Goal: Transaction & Acquisition: Book appointment/travel/reservation

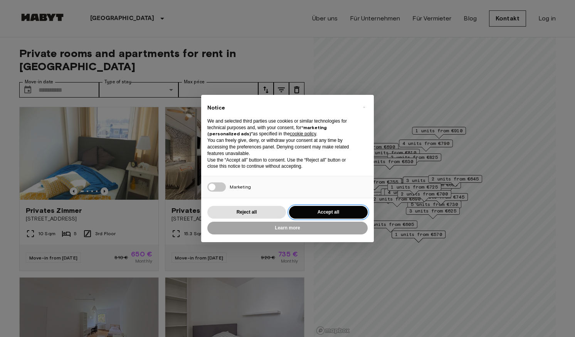
click at [333, 213] on button "Accept all" at bounding box center [328, 212] width 79 height 13
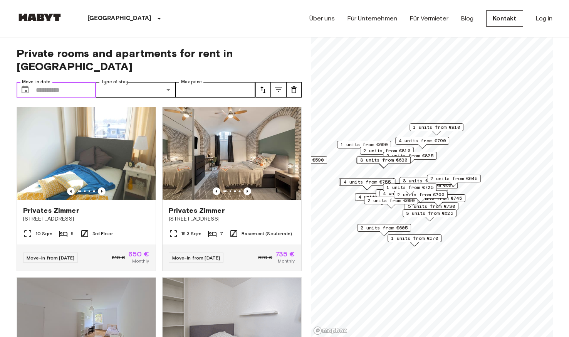
click at [49, 82] on input "Move-in date" at bounding box center [66, 89] width 60 height 15
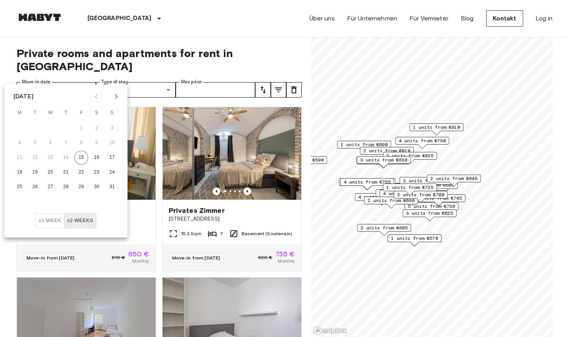
click at [117, 96] on icon "Next month" at bounding box center [116, 96] width 3 height 5
click at [19, 126] on button "1" at bounding box center [20, 128] width 14 height 14
type input "**********"
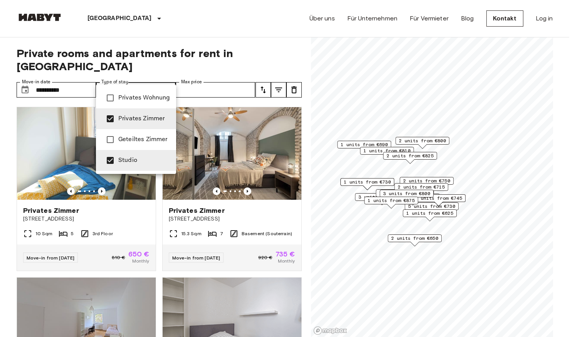
type input "******"
type input "**********"
click at [225, 75] on div at bounding box center [287, 168] width 575 height 337
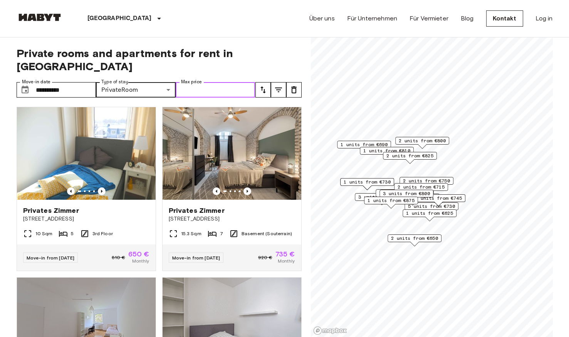
click at [225, 82] on input "Max price" at bounding box center [216, 89] width 80 height 15
type input "****"
click at [243, 187] on icon "Previous image" at bounding box center [247, 191] width 8 height 8
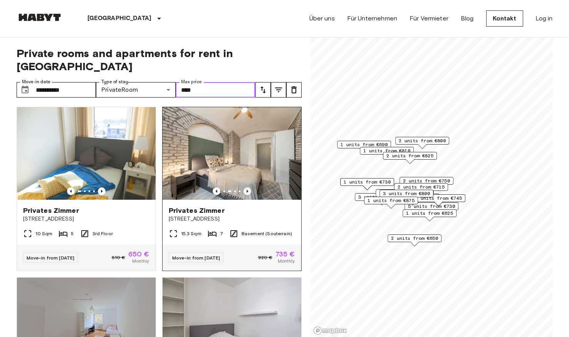
click at [243, 187] on icon "Previous image" at bounding box center [247, 191] width 8 height 8
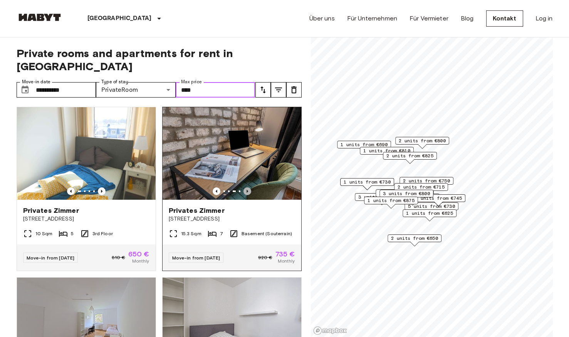
click at [243, 187] on icon "Previous image" at bounding box center [247, 191] width 8 height 8
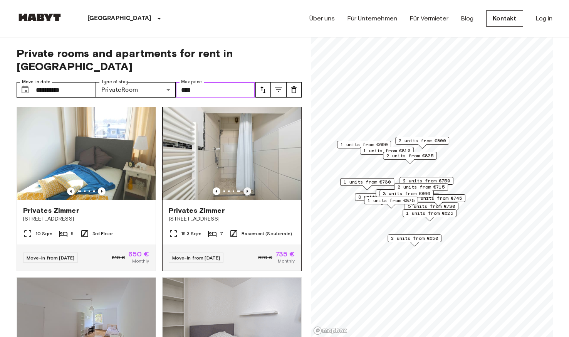
click at [243, 187] on icon "Previous image" at bounding box center [247, 191] width 8 height 8
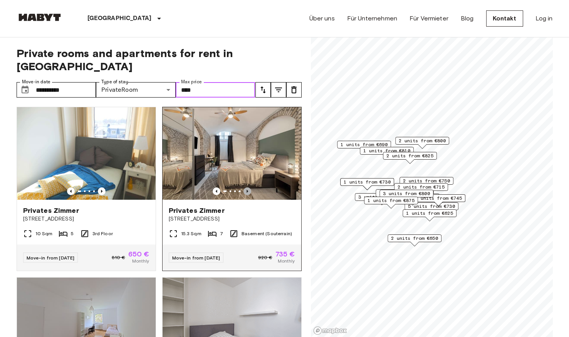
click at [243, 187] on icon "Previous image" at bounding box center [247, 191] width 8 height 8
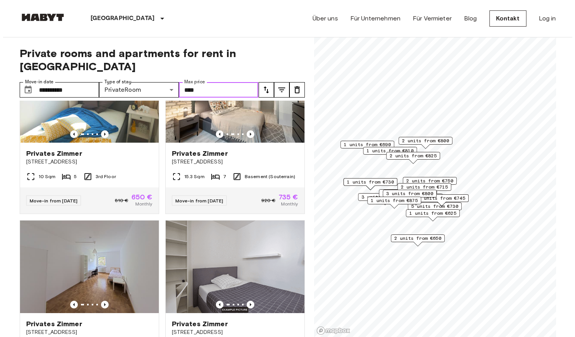
scroll to position [62, 0]
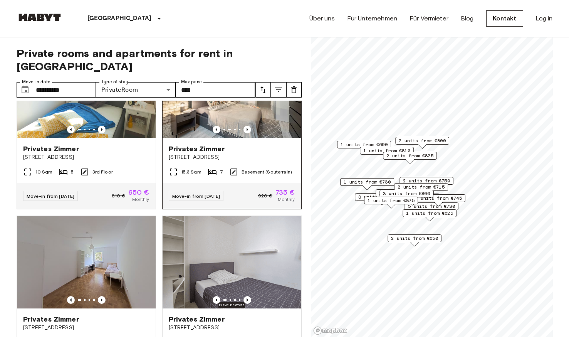
click at [250, 153] on span "Edelweißstraße 4" at bounding box center [232, 157] width 126 height 8
click at [428, 139] on span "2 units from €800" at bounding box center [422, 140] width 47 height 7
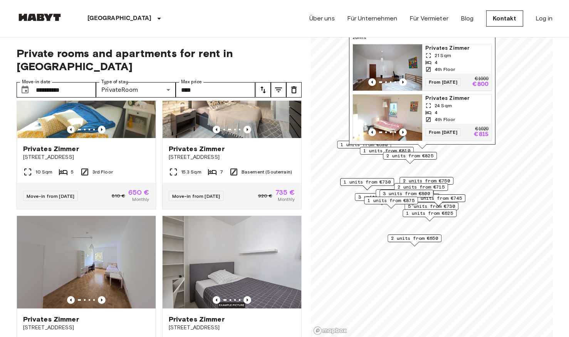
click at [397, 64] on img "Map marker" at bounding box center [387, 67] width 69 height 46
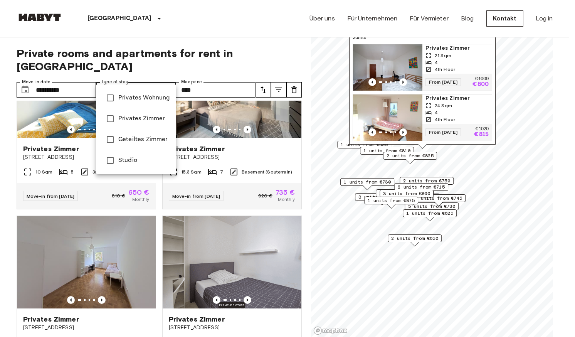
type input "******"
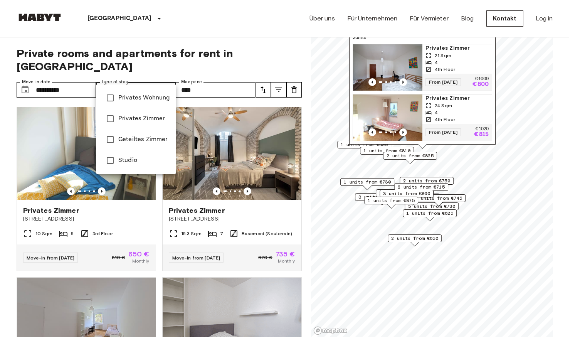
type input "**********"
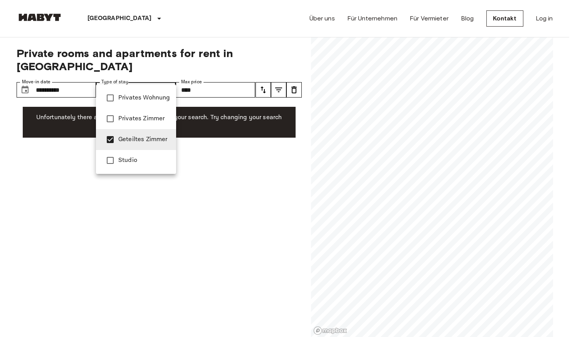
type input "**********"
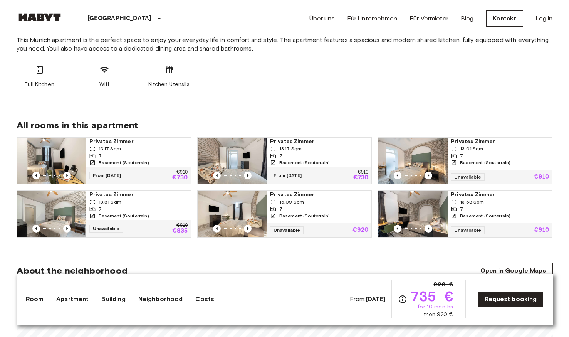
scroll to position [431, 0]
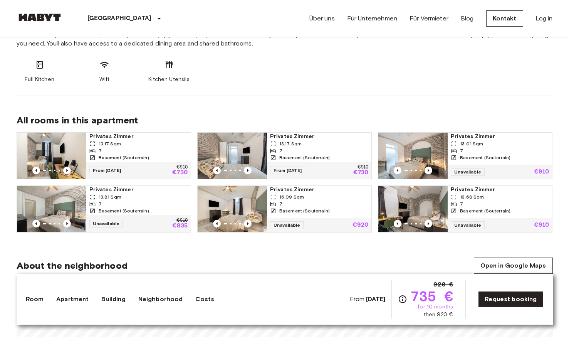
click at [173, 300] on link "Neighborhood" at bounding box center [160, 298] width 45 height 9
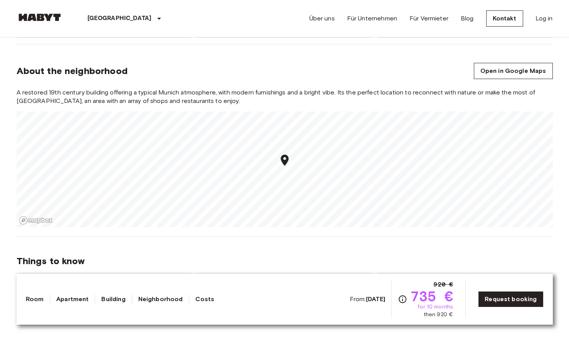
scroll to position [633, 0]
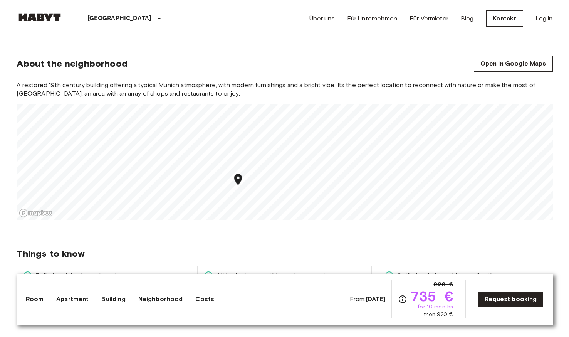
click at [304, 223] on section "About the neighborhood Open in Google Maps A restored 19th century building off…" at bounding box center [285, 133] width 536 height 192
click at [293, 197] on icon "Map marker" at bounding box center [293, 195] width 8 height 11
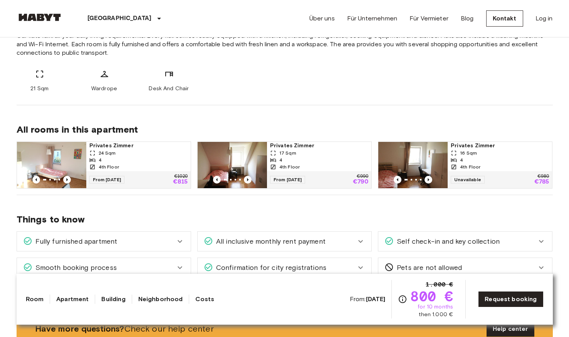
scroll to position [321, 0]
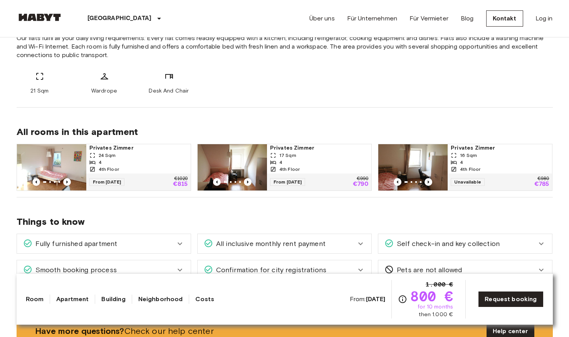
click at [61, 162] on img at bounding box center [51, 167] width 69 height 46
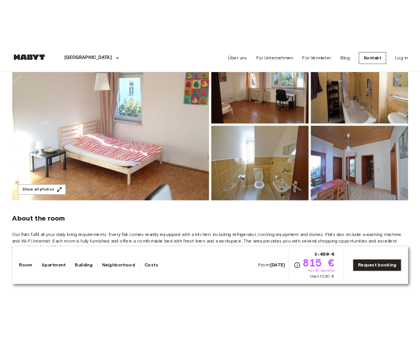
scroll to position [114, 0]
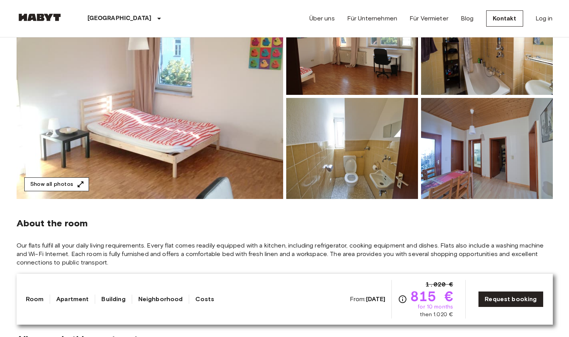
drag, startPoint x: 70, startPoint y: 184, endPoint x: 74, endPoint y: 181, distance: 4.4
click at [74, 181] on button "Show all photos" at bounding box center [56, 184] width 65 height 14
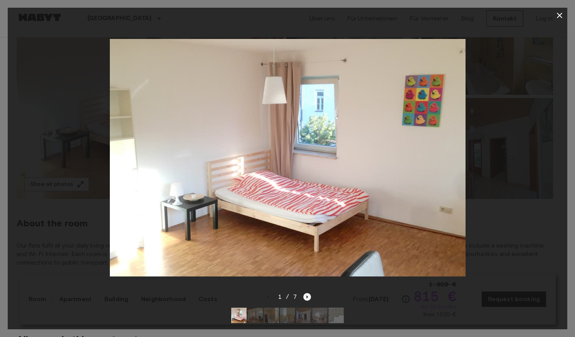
click at [307, 295] on icon "Next image" at bounding box center [308, 296] width 2 height 3
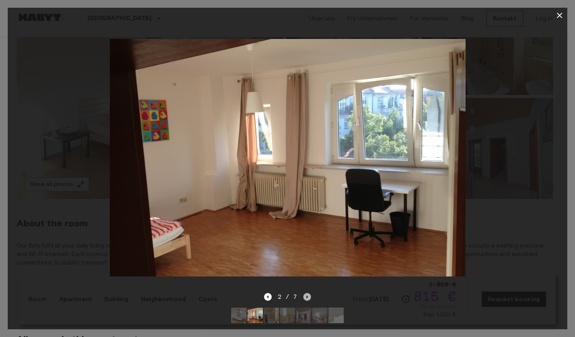
click at [307, 295] on icon "Next image" at bounding box center [308, 296] width 2 height 3
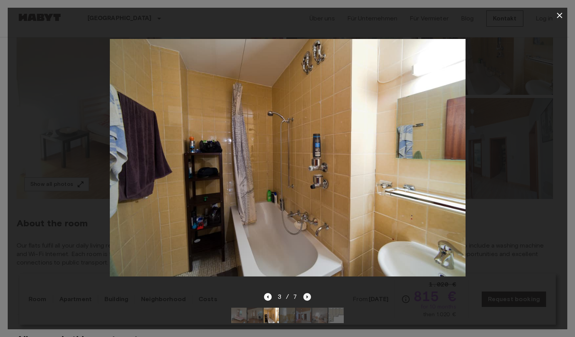
click at [307, 295] on icon "Next image" at bounding box center [308, 296] width 2 height 3
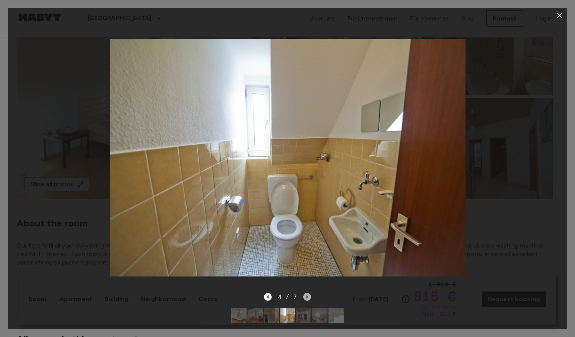
click at [307, 295] on icon "Next image" at bounding box center [308, 296] width 2 height 3
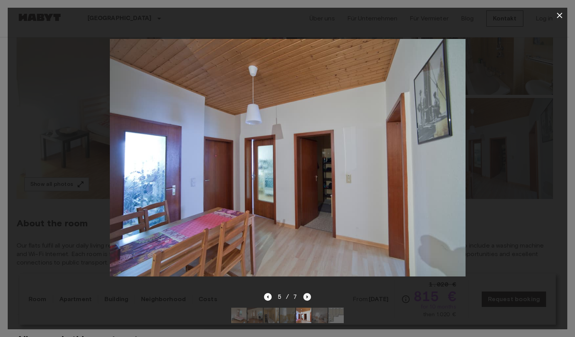
click at [307, 295] on icon "Next image" at bounding box center [308, 296] width 2 height 3
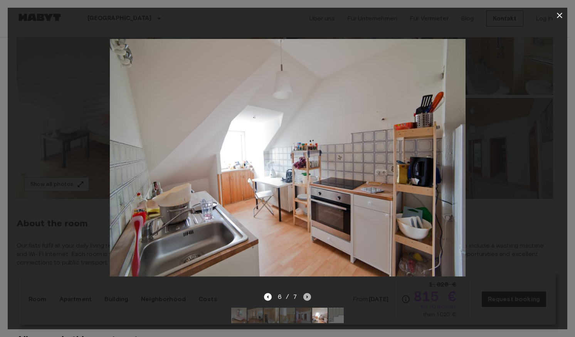
click at [307, 295] on icon "Next image" at bounding box center [308, 296] width 2 height 3
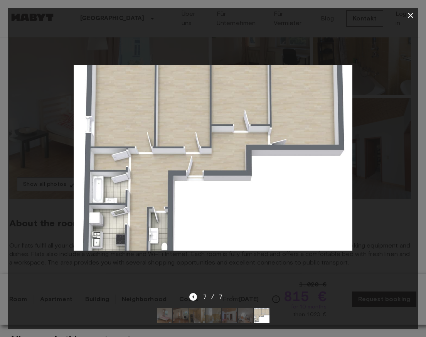
click at [412, 16] on icon "button" at bounding box center [409, 15] width 9 height 9
